Goal: Navigation & Orientation: Find specific page/section

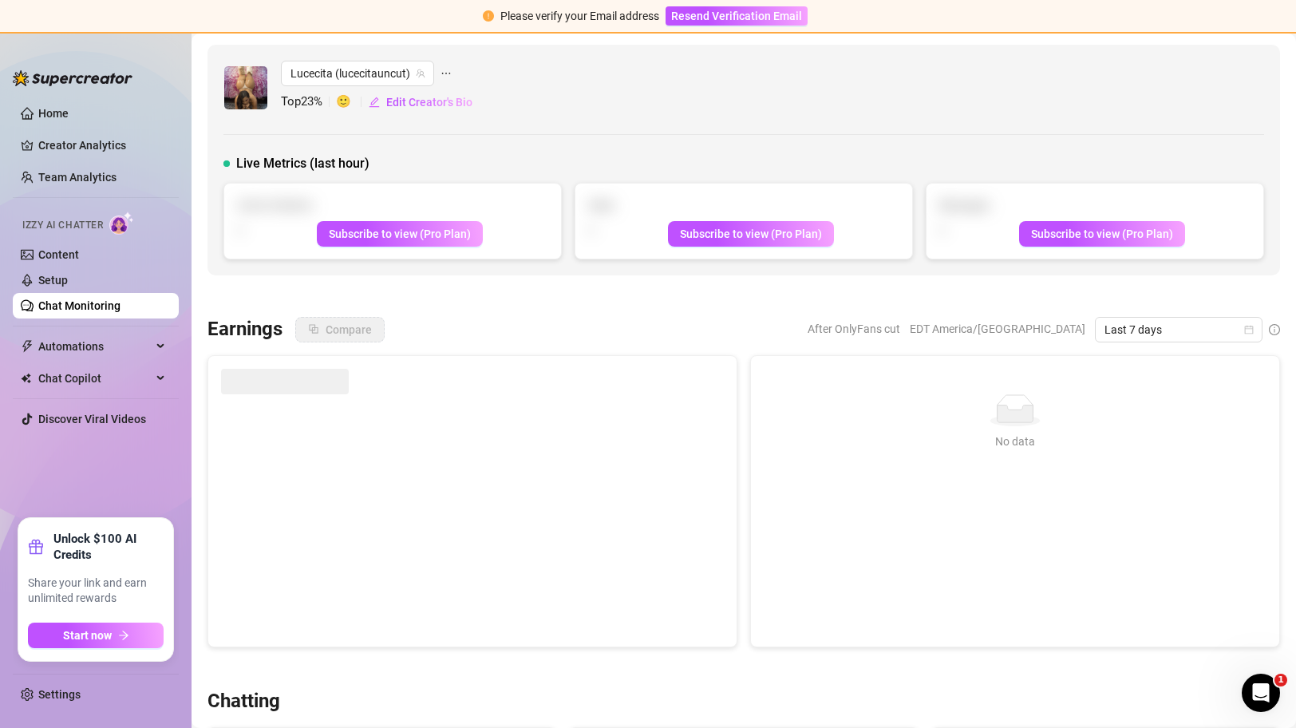
click at [73, 302] on link "Chat Monitoring" at bounding box center [79, 305] width 82 height 13
click at [69, 107] on link "Home" at bounding box center [53, 113] width 30 height 13
